Goal: Navigation & Orientation: Go to known website

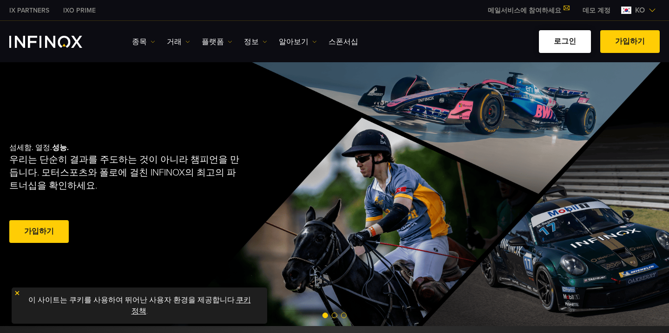
click at [564, 52] on link "로그인" at bounding box center [565, 41] width 52 height 23
click at [565, 43] on link "로그인" at bounding box center [565, 41] width 52 height 23
